Goal: Transaction & Acquisition: Purchase product/service

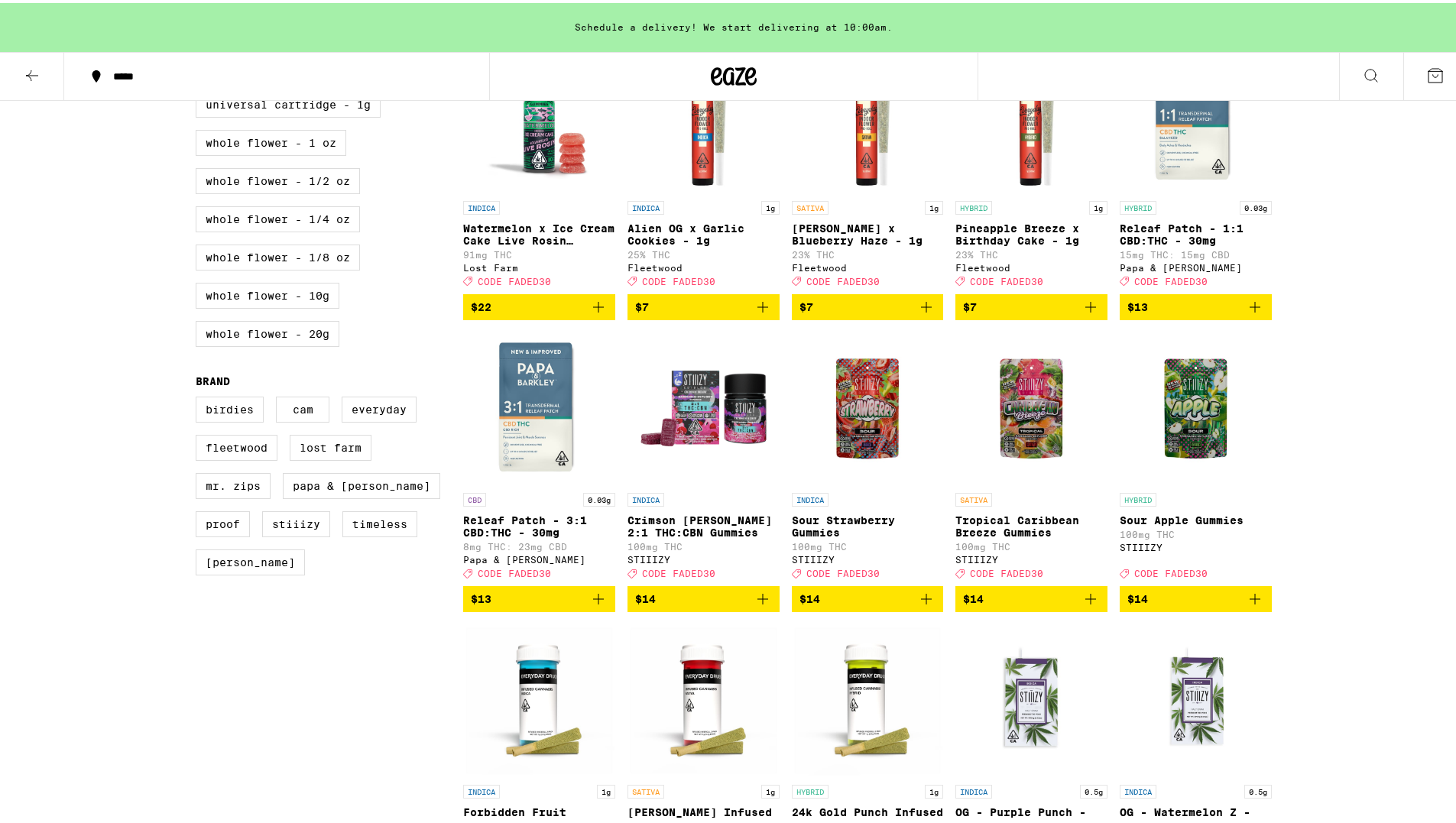
scroll to position [917, 0]
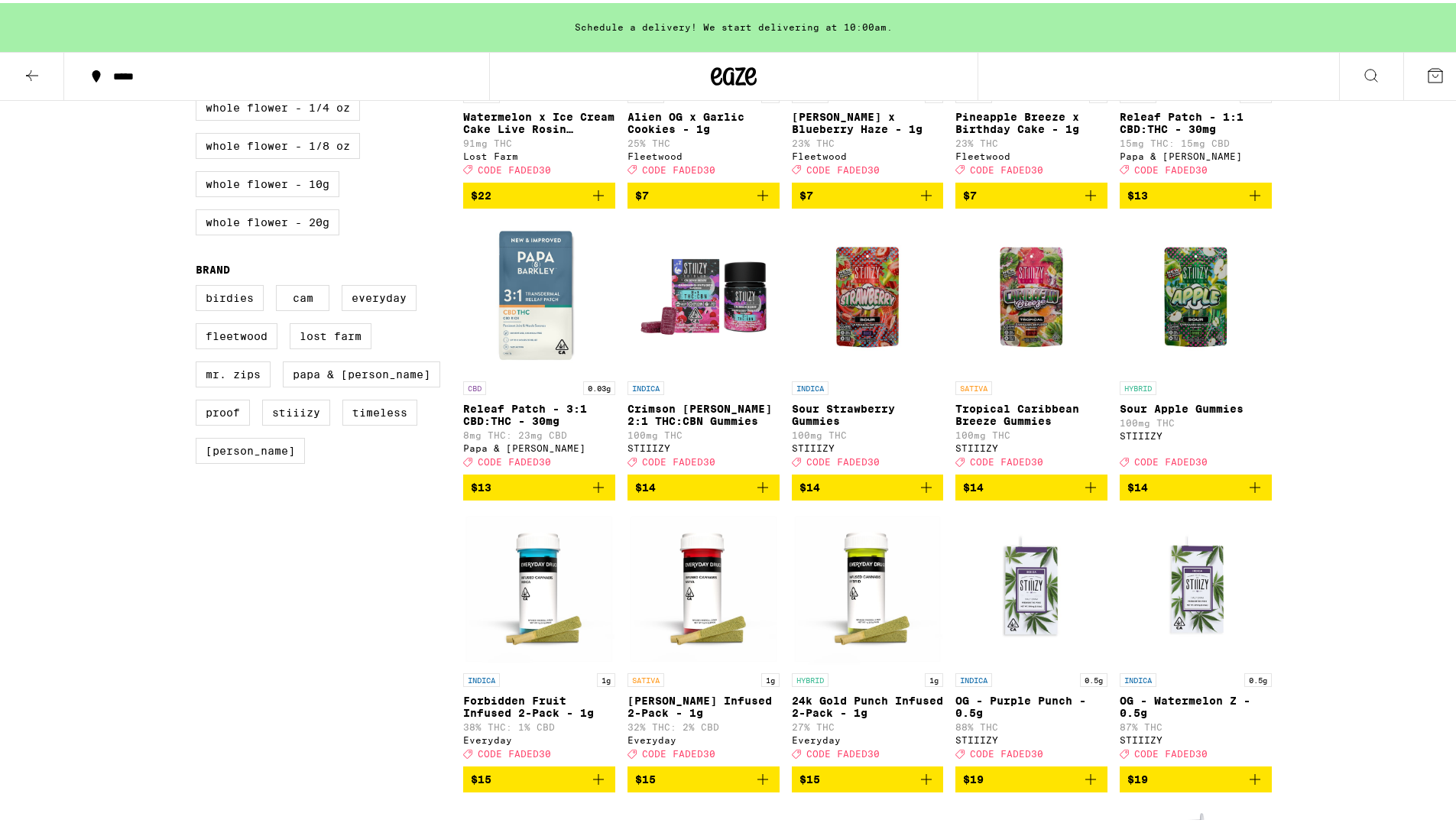
click at [1182, 302] on img "Open page for Sour Apple Gummies from STIIIZY" at bounding box center [1196, 294] width 152 height 153
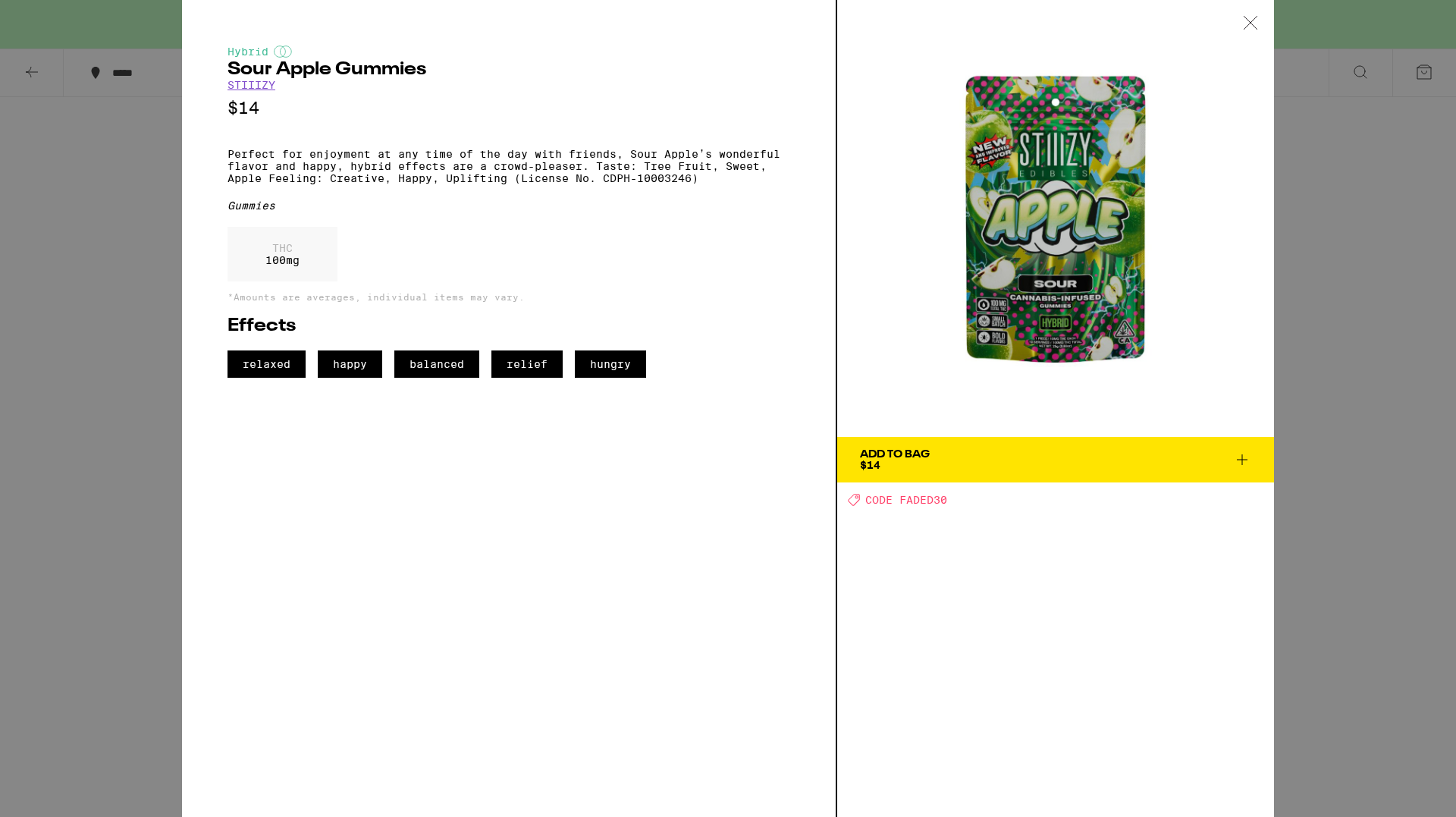
click at [1379, 285] on div "Hybrid Sour Apple Gummies STIIIZY $14 Perfect for enjoyment at any time of the …" at bounding box center [728, 408] width 1456 height 817
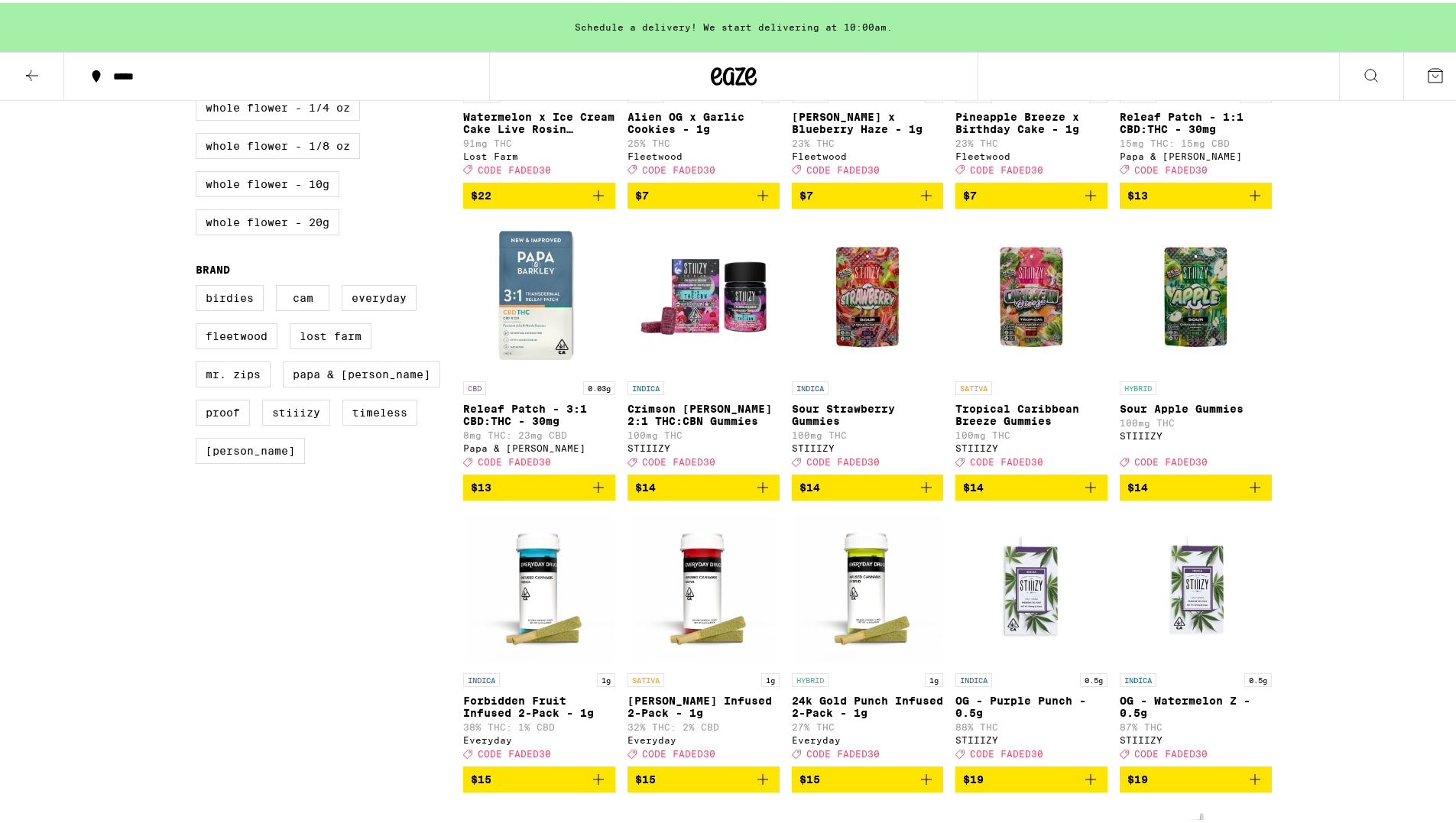
click at [1258, 494] on icon "Add to bag" at bounding box center [1255, 485] width 18 height 18
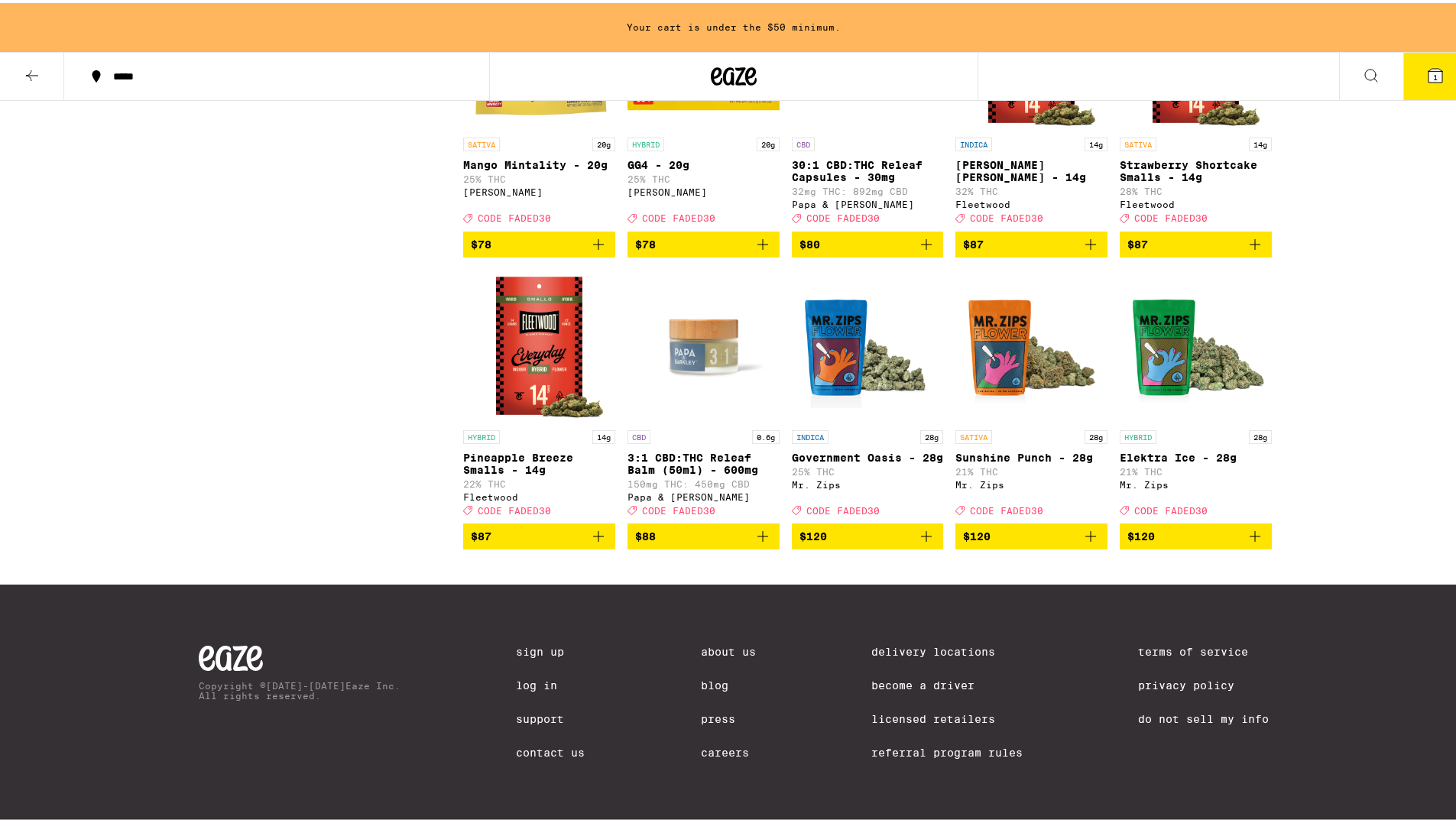
scroll to position [8782, 0]
